Goal: Find specific page/section: Find specific page/section

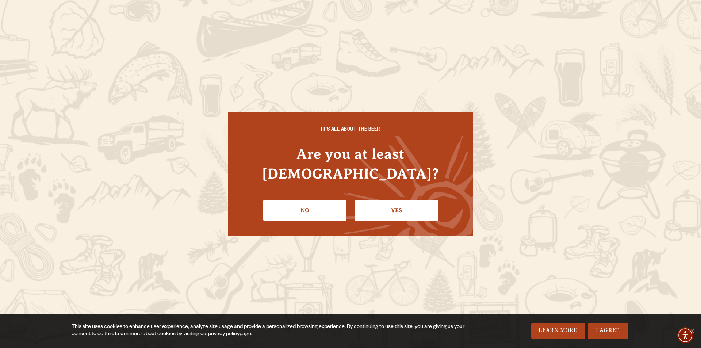
click at [382, 200] on link "Yes" at bounding box center [396, 210] width 83 height 21
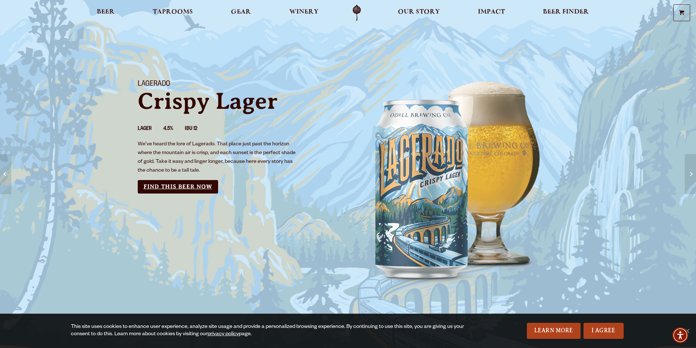
click at [180, 185] on link "Find this Beer Now" at bounding box center [178, 187] width 80 height 14
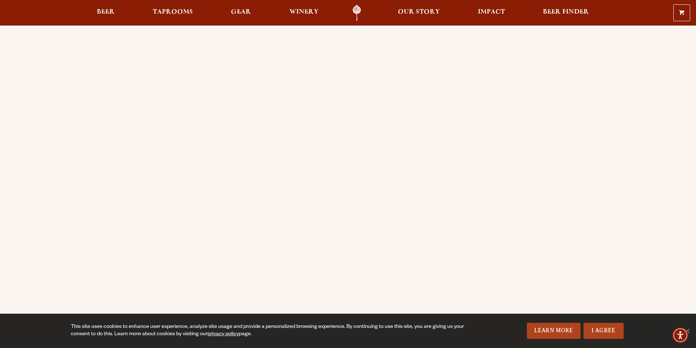
click at [53, 131] on div "Order Online Order Odell beer or OBC Wine online for delivery or pick-up from a…" at bounding box center [348, 289] width 696 height 524
click at [115, 10] on link "Beer" at bounding box center [105, 13] width 27 height 16
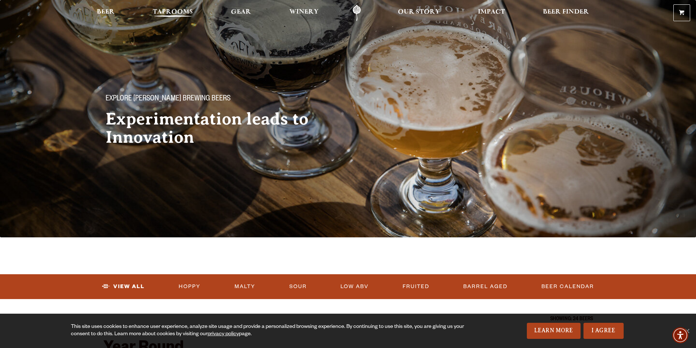
click at [182, 11] on span "Taprooms" at bounding box center [173, 12] width 40 height 6
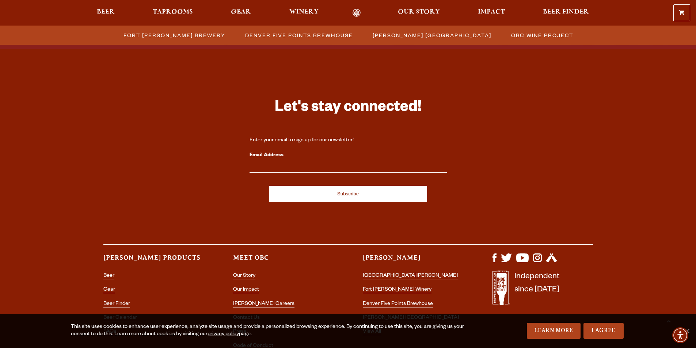
scroll to position [730, 0]
